Goal: Communication & Community: Answer question/provide support

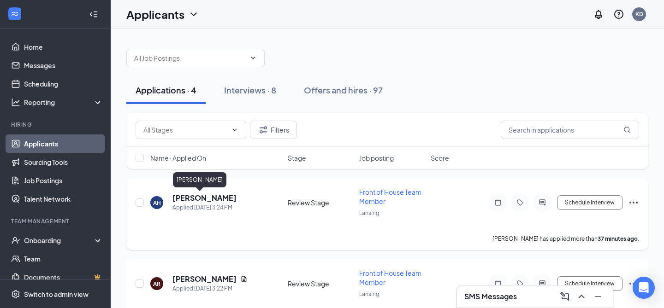
click at [189, 198] on h5 "[PERSON_NAME]" at bounding box center [204, 198] width 64 height 10
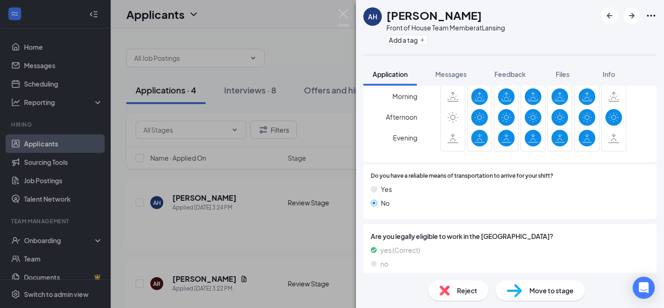
scroll to position [547, 0]
click at [549, 293] on span "Move to stage" at bounding box center [551, 291] width 44 height 10
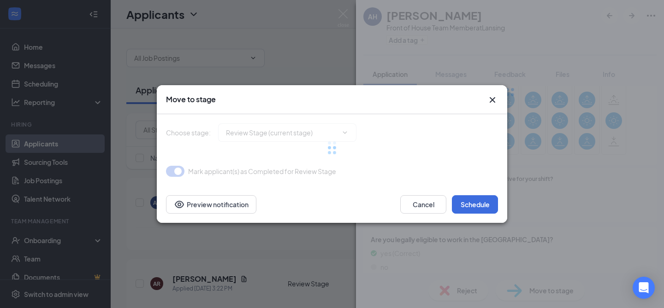
type input "Phone Interview (next stage)"
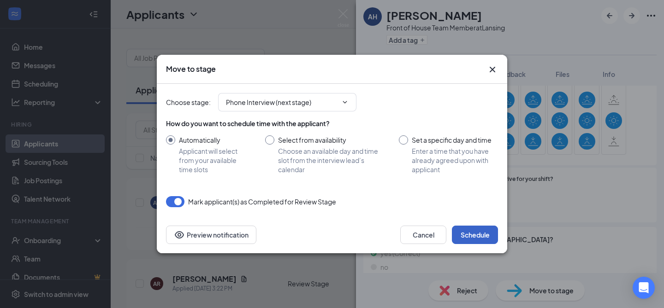
click at [482, 236] on button "Schedule" at bounding box center [475, 235] width 46 height 18
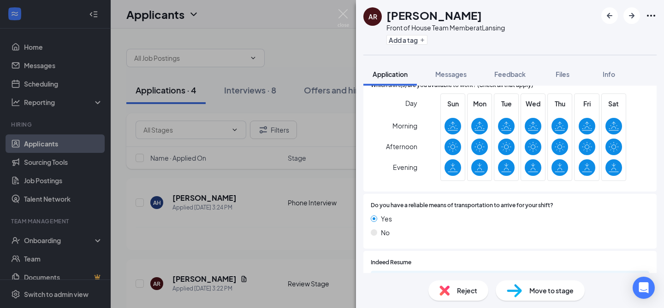
scroll to position [570, 0]
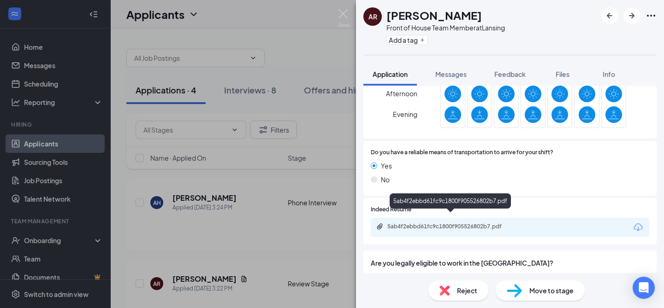
click at [474, 211] on div "5ab4f2ebbd61fc9c1800f905526802b7.pdf" at bounding box center [450, 203] width 121 height 19
click at [476, 223] on div "5ab4f2ebbd61fc9c1800f905526802b7.pdf" at bounding box center [451, 226] width 129 height 7
click at [451, 289] on div "Reject" at bounding box center [458, 291] width 60 height 20
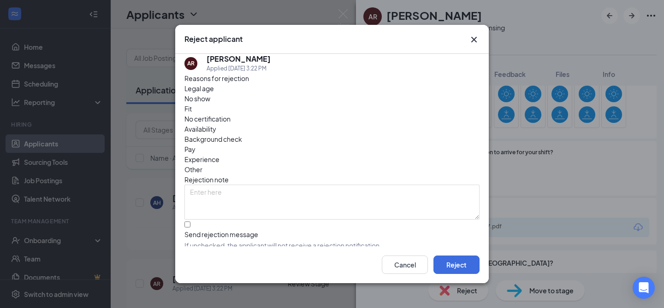
click at [311, 154] on div "Experience" at bounding box center [331, 159] width 295 height 10
click at [190, 222] on input "Send rejection message If unchecked, the applicant will not receive a rejection…" at bounding box center [187, 225] width 6 height 6
checkbox input "true"
click at [459, 267] on button "Reject" at bounding box center [456, 265] width 46 height 18
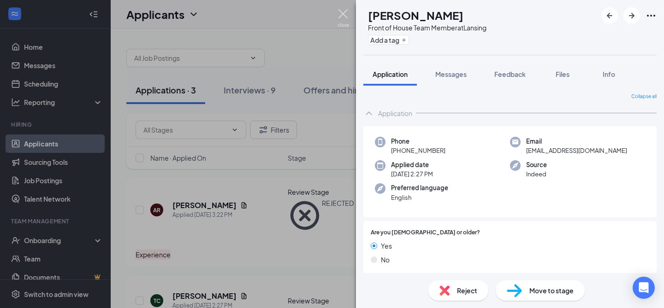
click at [345, 18] on img at bounding box center [343, 18] width 12 height 18
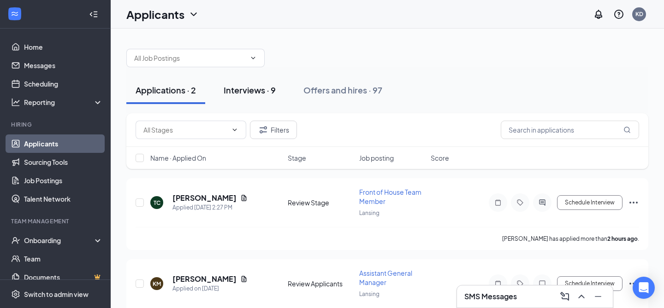
click at [257, 89] on div "Interviews · 9" at bounding box center [250, 90] width 52 height 12
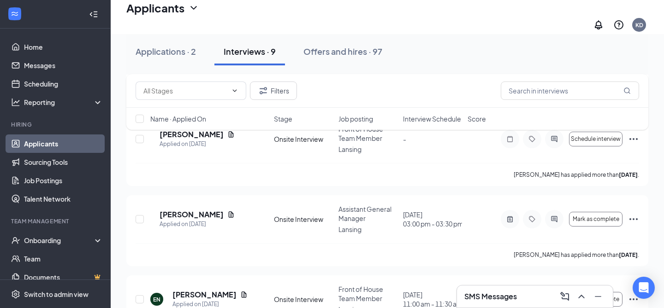
scroll to position [362, 0]
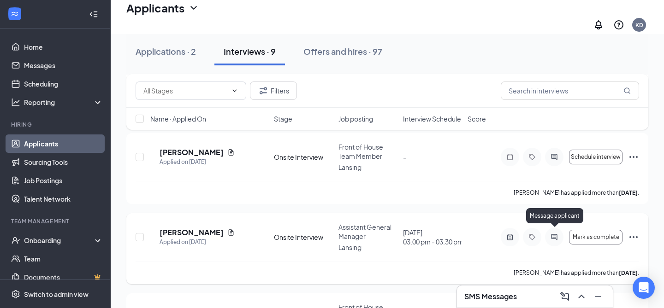
click at [551, 234] on icon "ActiveChat" at bounding box center [554, 237] width 6 height 6
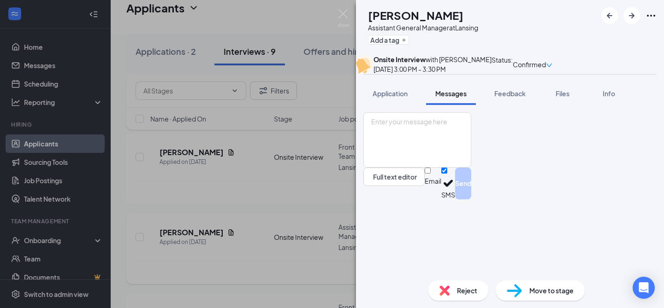
click at [460, 168] on textarea at bounding box center [417, 139] width 108 height 55
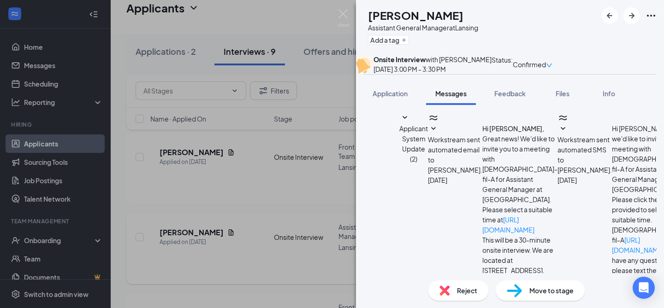
scroll to position [323, 0]
type textarea "Hi Jeremy, Thank you for your time today. We would love for you to come in for …"
click at [341, 16] on img at bounding box center [343, 18] width 12 height 18
